Goal: Task Accomplishment & Management: Manage account settings

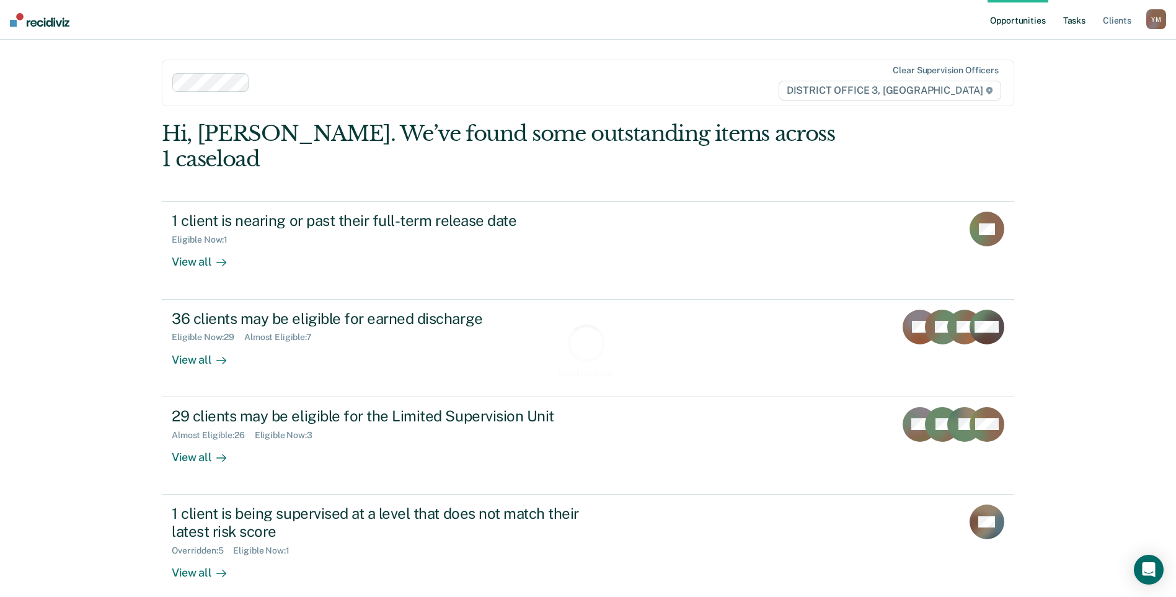
click at [1069, 21] on link "Tasks" at bounding box center [1074, 20] width 27 height 40
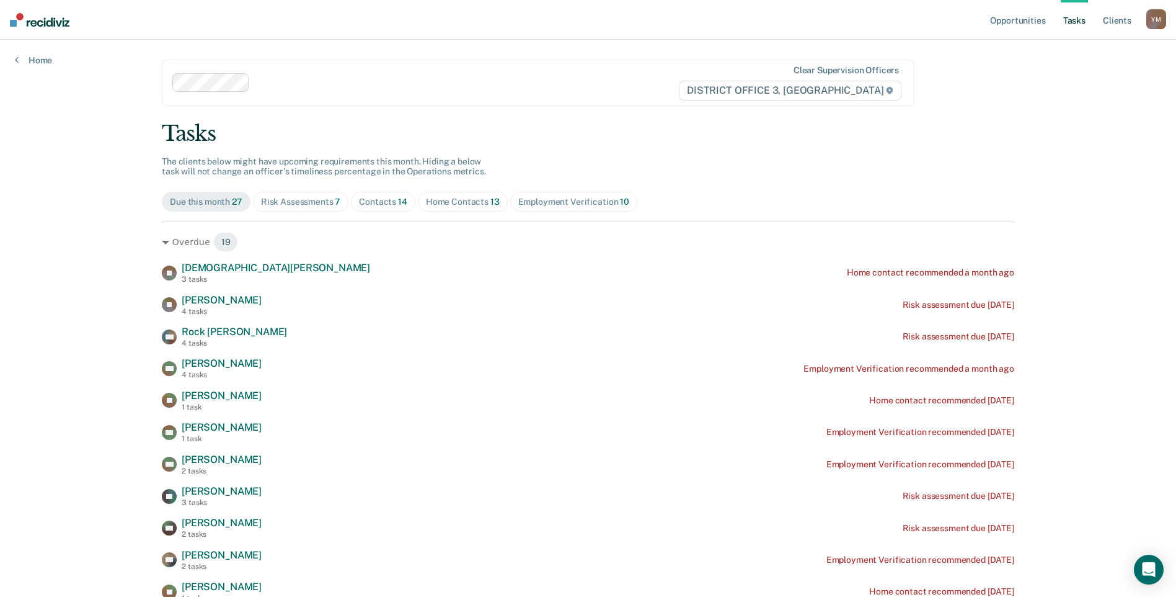
click at [450, 205] on div "Home Contacts 13" at bounding box center [463, 202] width 74 height 11
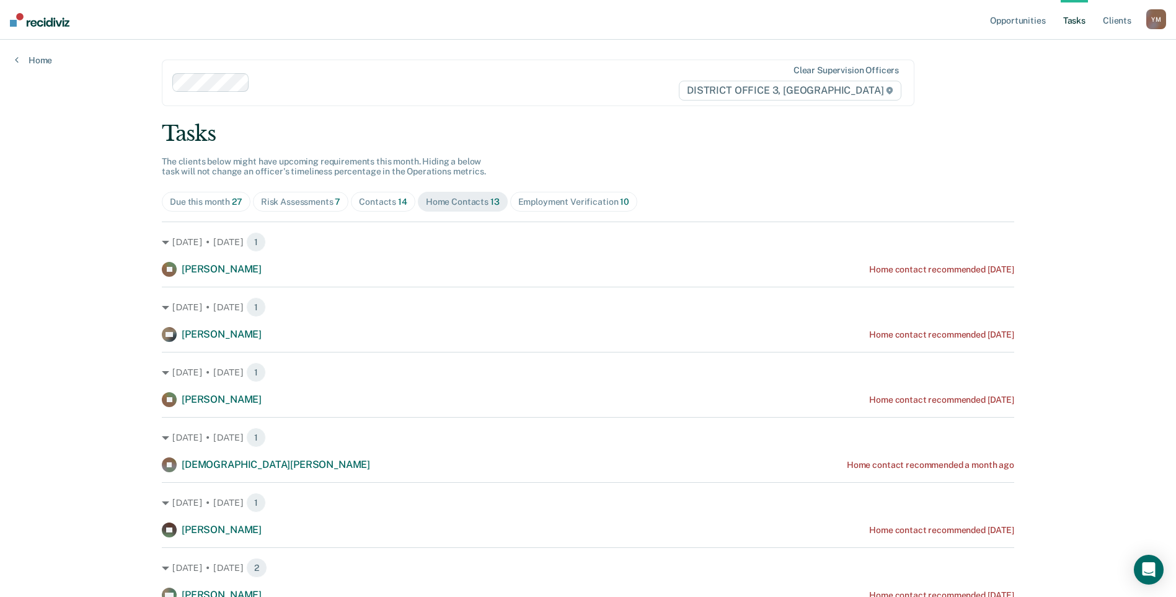
click at [549, 190] on div "Tasks The clients below might have upcoming requirements this month. Hiding a b…" at bounding box center [588, 529] width 853 height 816
click at [551, 204] on div "Employment Verification 10" at bounding box center [573, 202] width 111 height 11
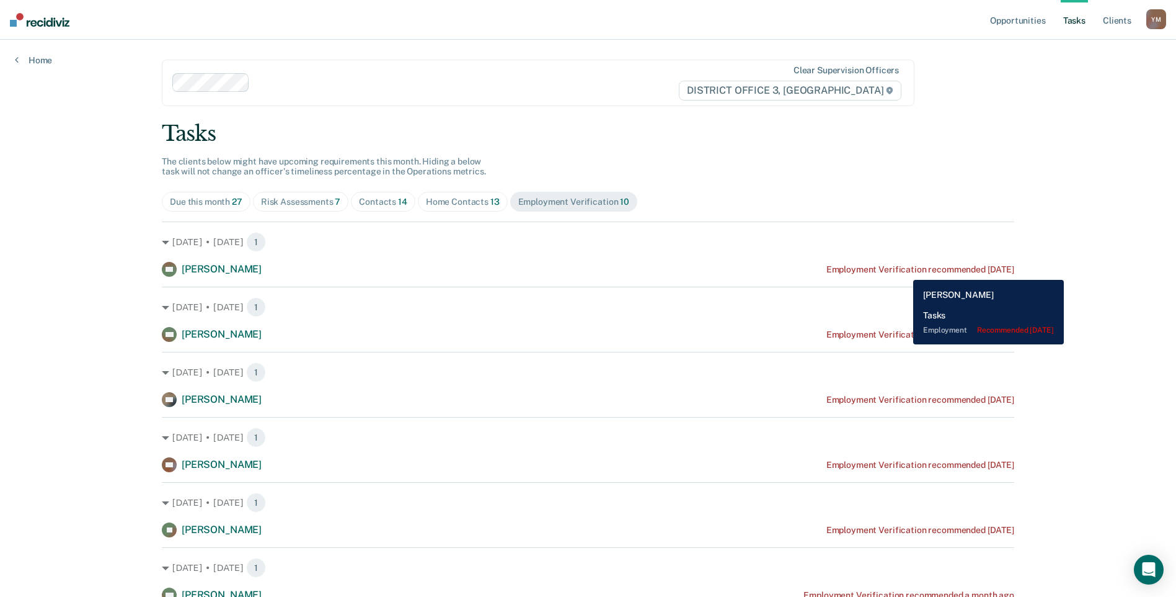
click at [904, 270] on div "Employment Verification recommended [DATE]" at bounding box center [921, 269] width 188 height 11
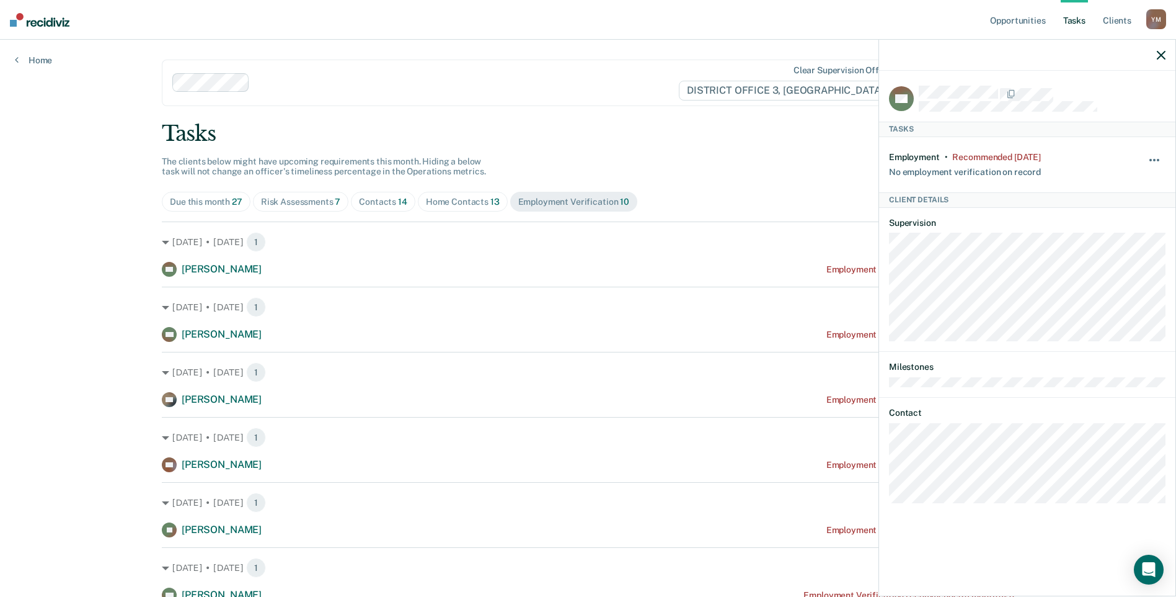
click at [1152, 159] on span "button" at bounding box center [1151, 160] width 2 height 2
click at [801, 141] on div "Tasks" at bounding box center [588, 133] width 853 height 25
click at [1160, 55] on icon "button" at bounding box center [1161, 55] width 9 height 9
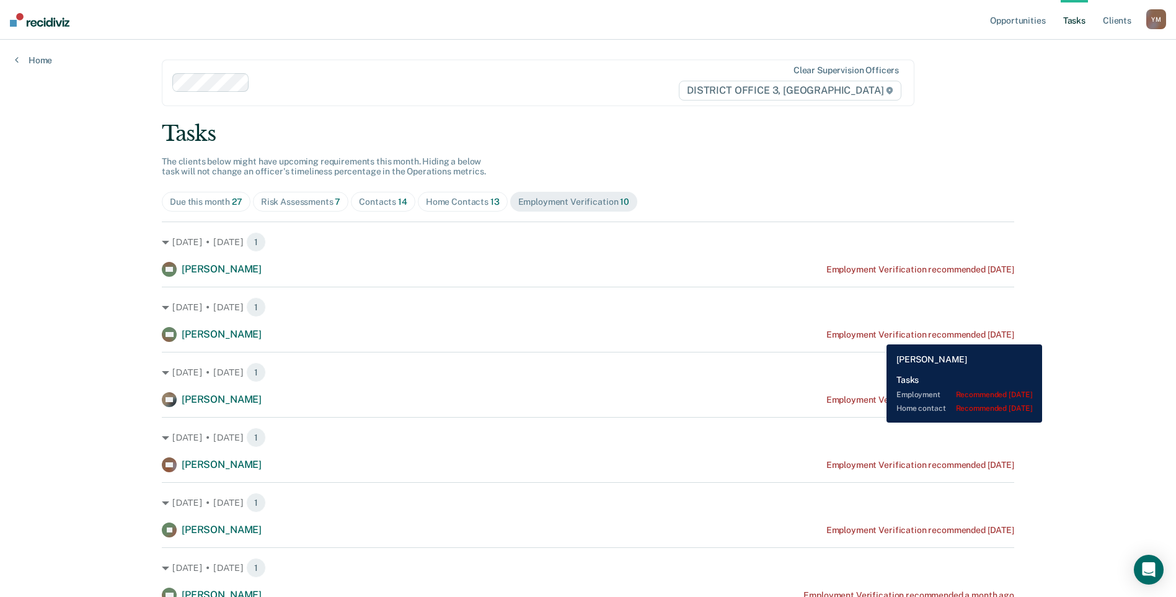
click at [877, 335] on div "Employment Verification recommended [DATE]" at bounding box center [921, 334] width 188 height 11
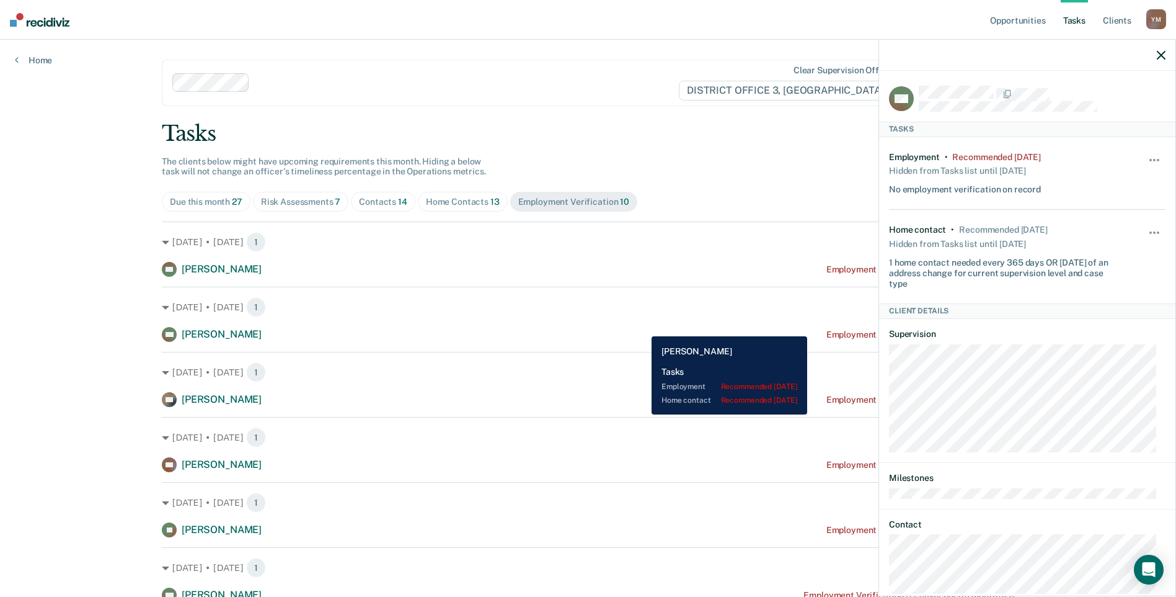
click at [642, 327] on div "MC [PERSON_NAME] Employment Verification recommended [DATE]" at bounding box center [588, 334] width 853 height 15
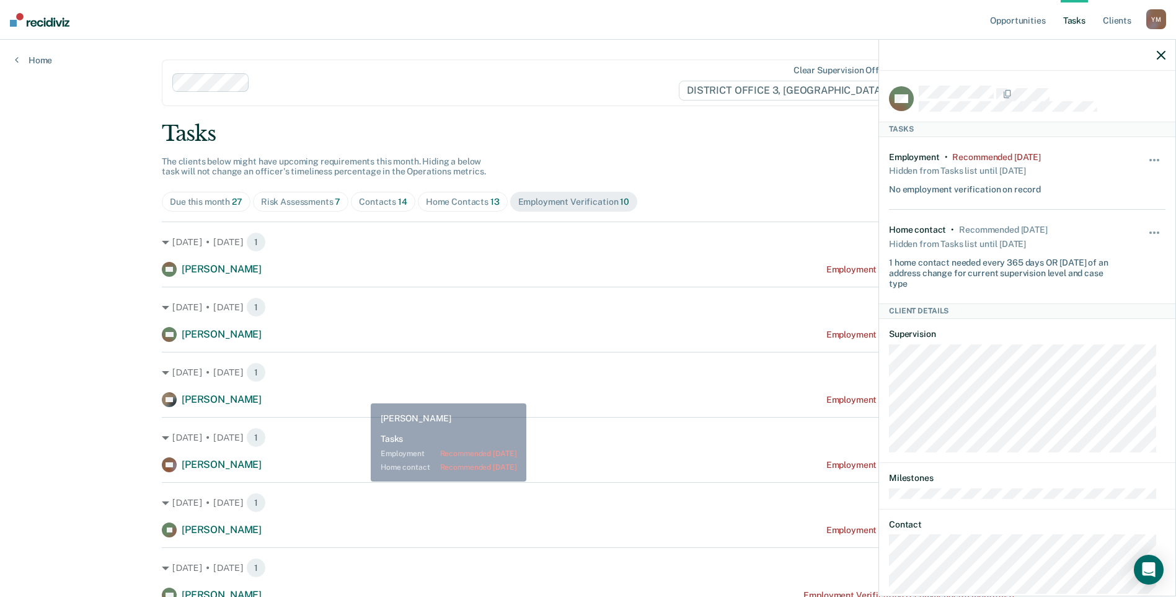
click at [382, 387] on div "[DATE] • [DATE] 1 DO [PERSON_NAME] Employment Verification recommended [DATE]" at bounding box center [588, 379] width 853 height 55
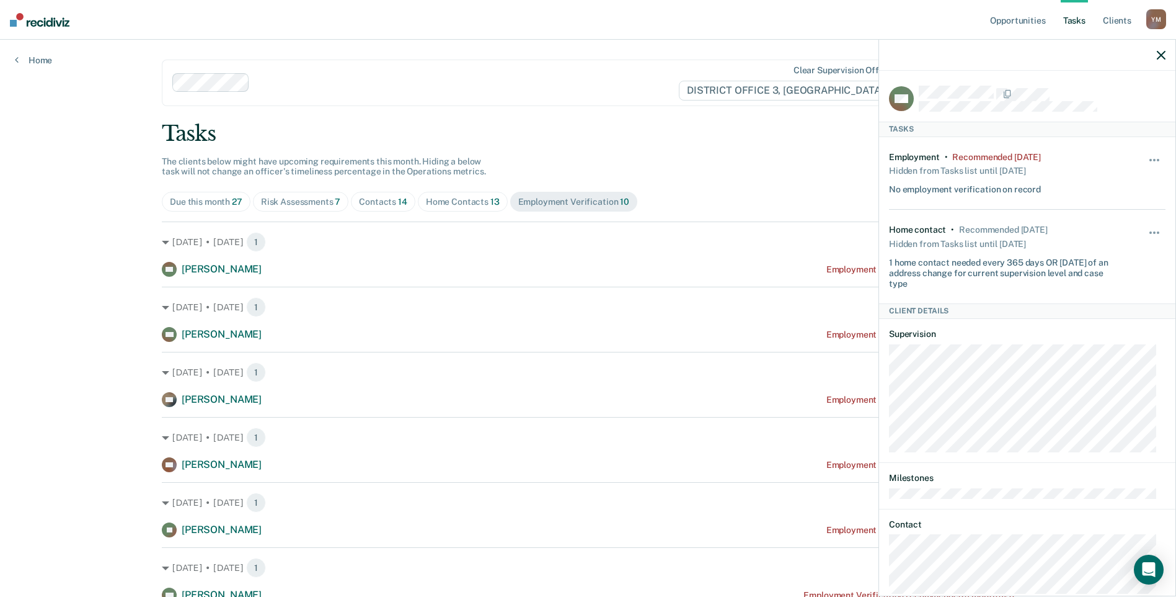
click at [1160, 51] on icon "button" at bounding box center [1161, 55] width 9 height 9
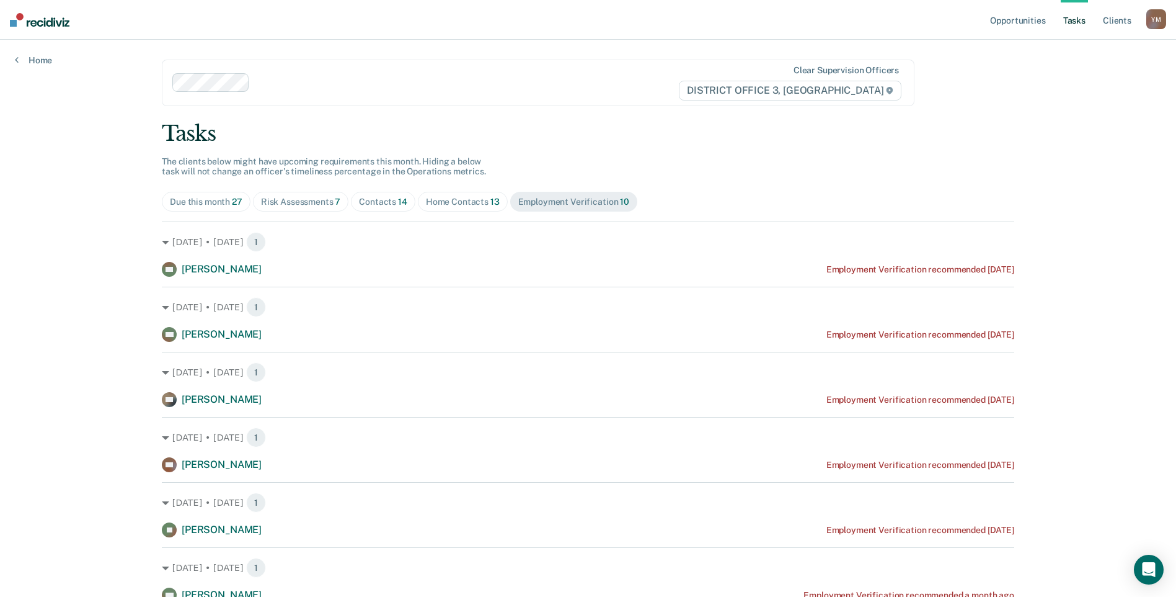
click at [293, 209] on span "Risk Assessments 7" at bounding box center [301, 202] width 96 height 20
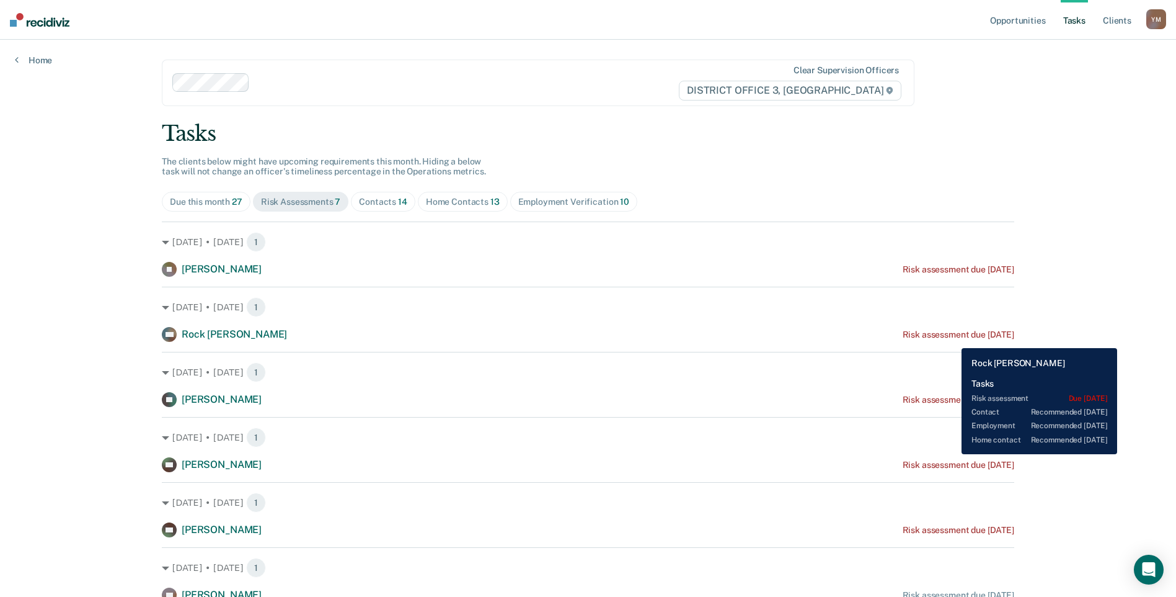
drag, startPoint x: 952, startPoint y: 339, endPoint x: 922, endPoint y: 332, distance: 31.1
click at [922, 332] on div "Risk assessment due [DATE]" at bounding box center [959, 334] width 112 height 11
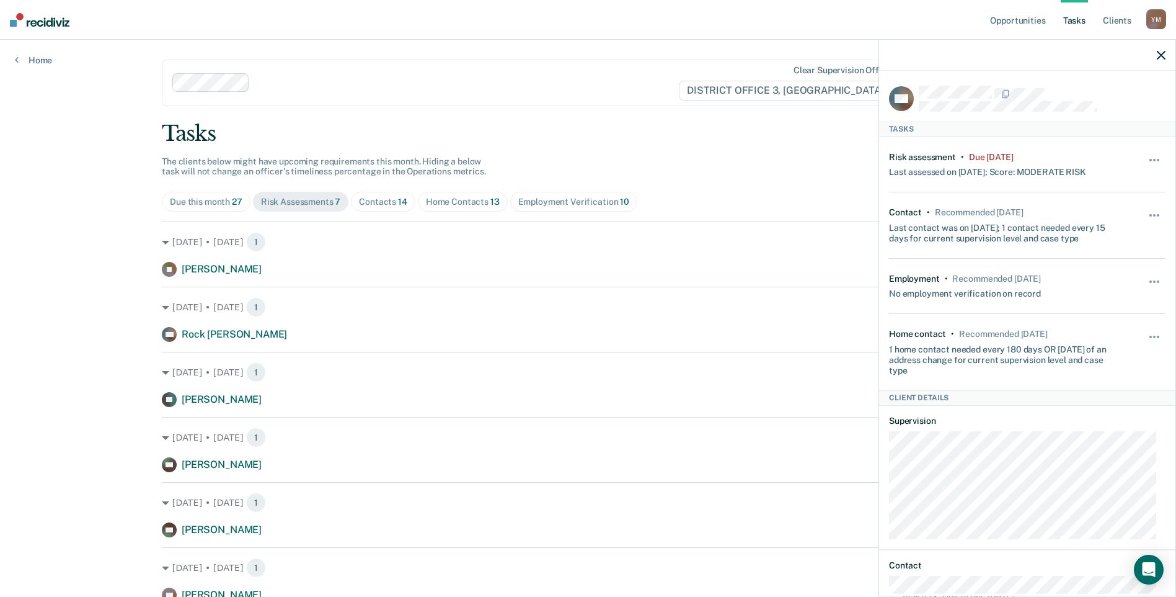
click at [1156, 160] on div "RM Tasks Risk assessment • Due [DATE] Last assessed on [DATE]; Score: MODERATE …" at bounding box center [1027, 332] width 296 height 523
click at [1149, 156] on button "button" at bounding box center [1155, 166] width 21 height 20
click at [1107, 236] on button "30 days" at bounding box center [1120, 239] width 89 height 20
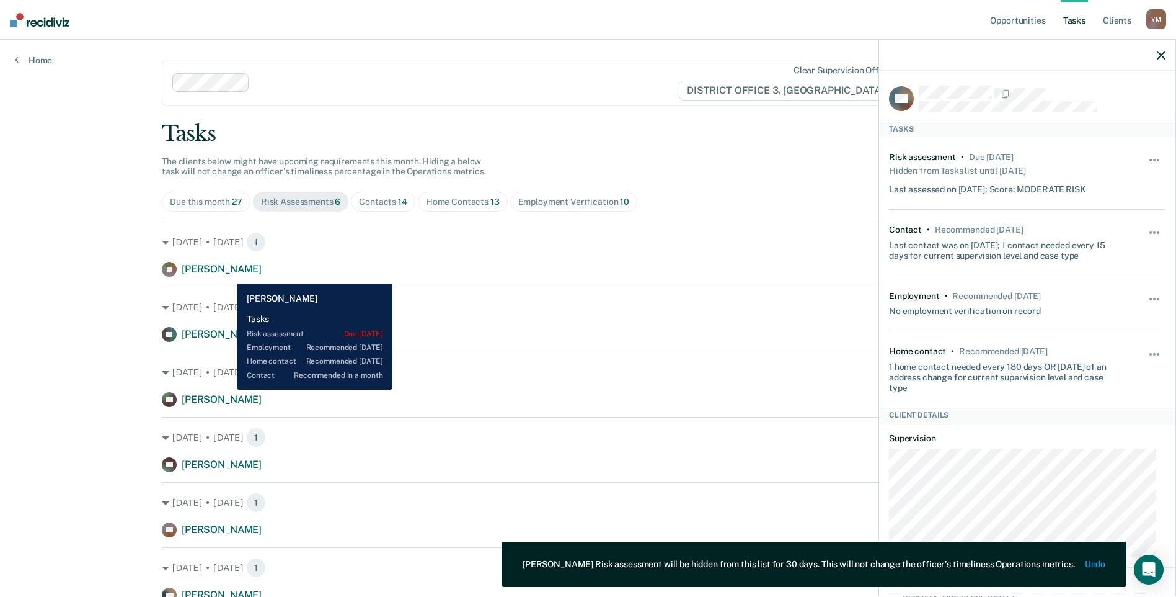
click at [226, 272] on span "[PERSON_NAME]" at bounding box center [222, 269] width 80 height 12
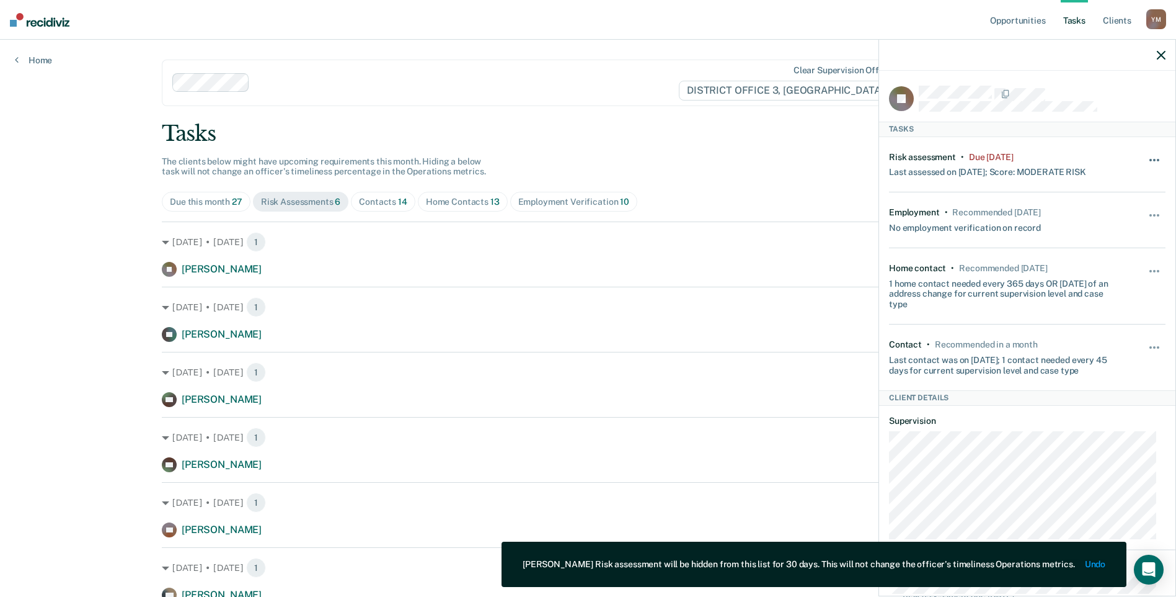
click at [1145, 161] on button "button" at bounding box center [1155, 166] width 21 height 20
click at [1096, 234] on button "30 days" at bounding box center [1120, 239] width 89 height 20
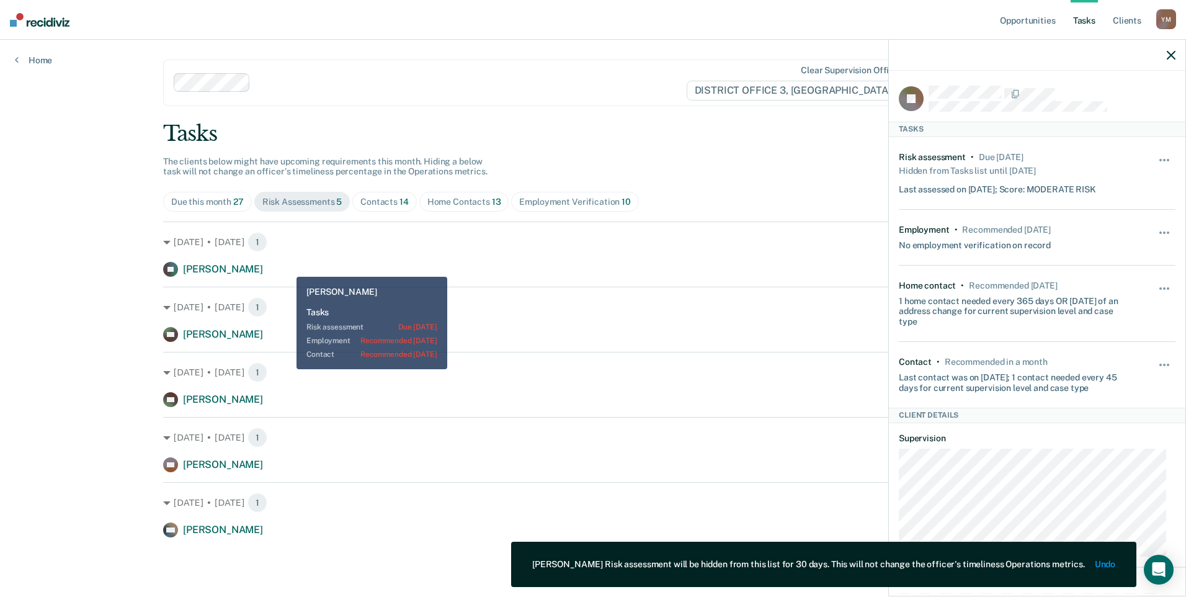
click at [286, 267] on div "LH [PERSON_NAME] Risk assessment due [DATE]" at bounding box center [592, 269] width 859 height 15
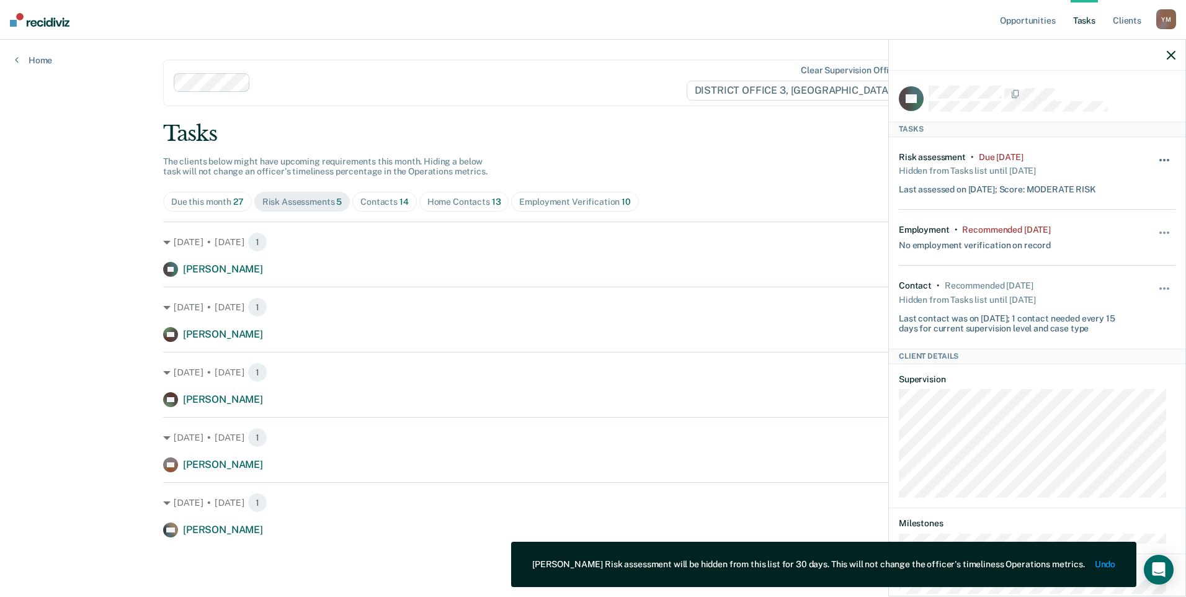
click at [1163, 159] on span "button" at bounding box center [1164, 160] width 2 height 2
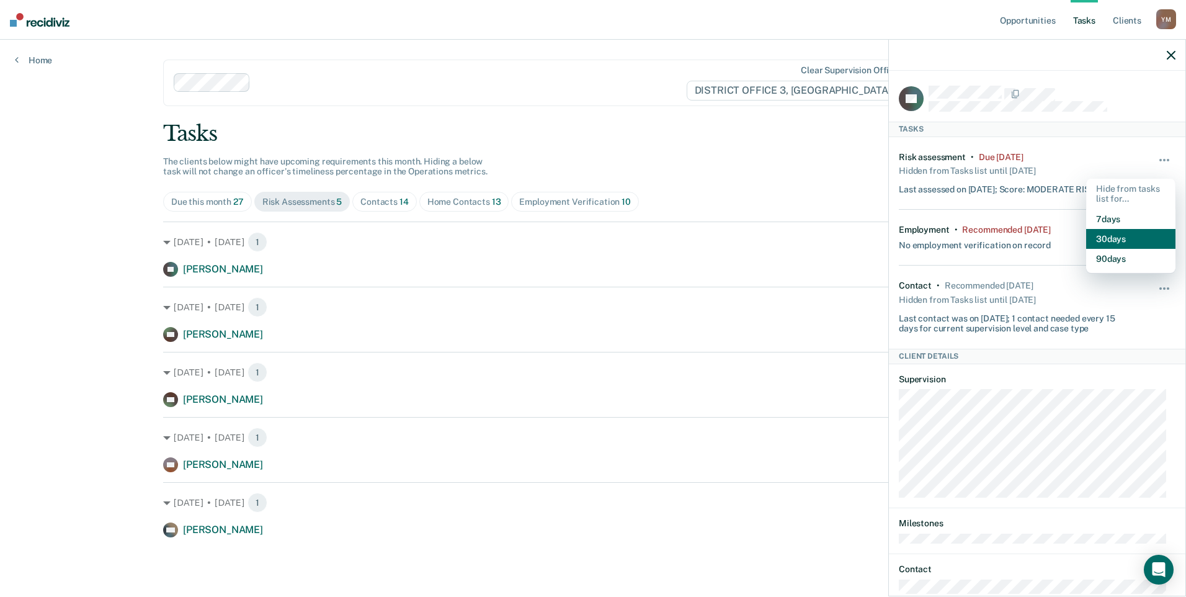
click at [1109, 237] on button "30 days" at bounding box center [1130, 239] width 89 height 20
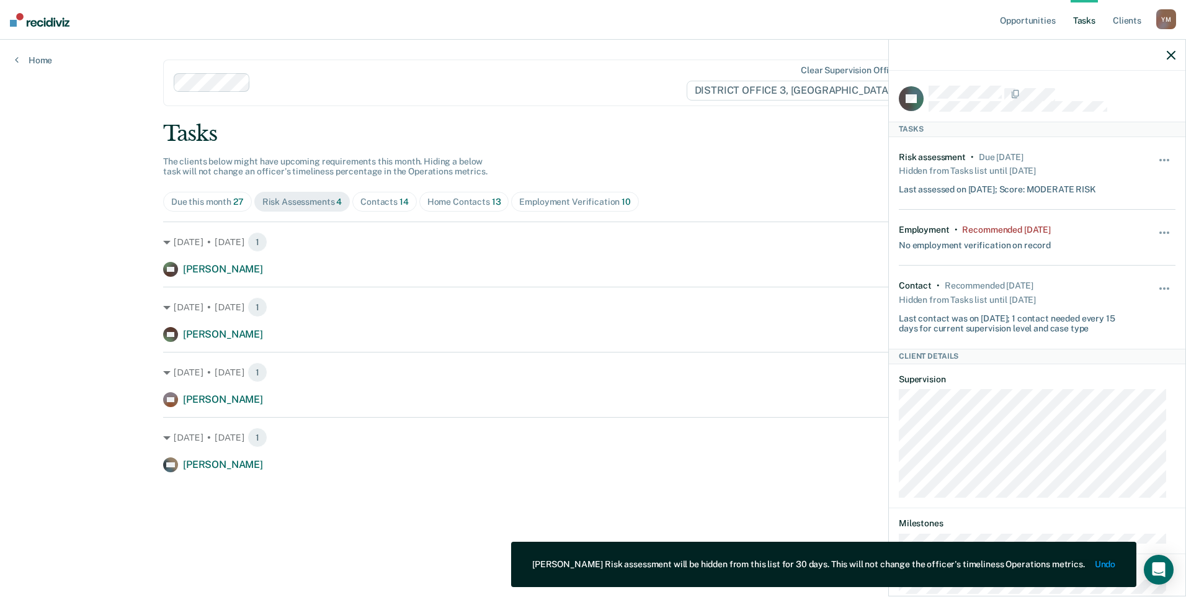
click at [1171, 55] on icon "button" at bounding box center [1170, 55] width 9 height 9
